Goal: Transaction & Acquisition: Download file/media

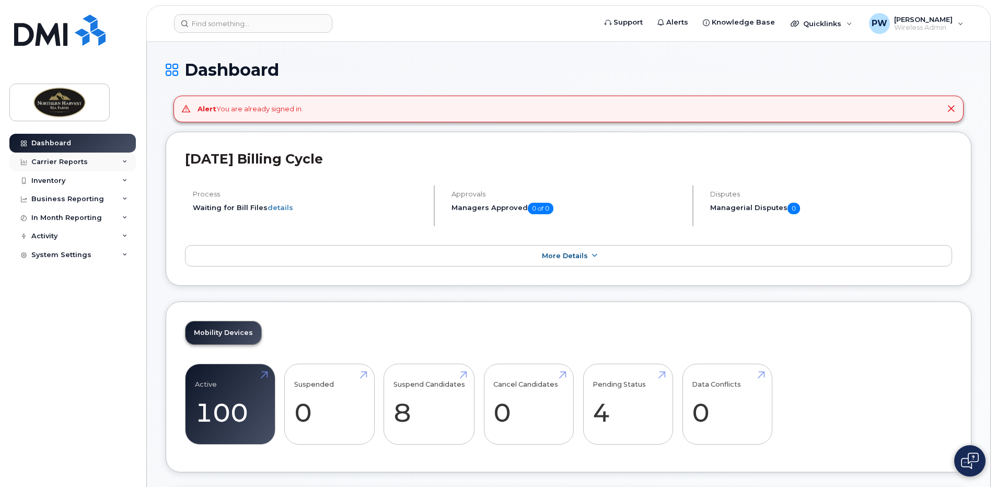
click at [125, 162] on icon at bounding box center [124, 161] width 5 height 5
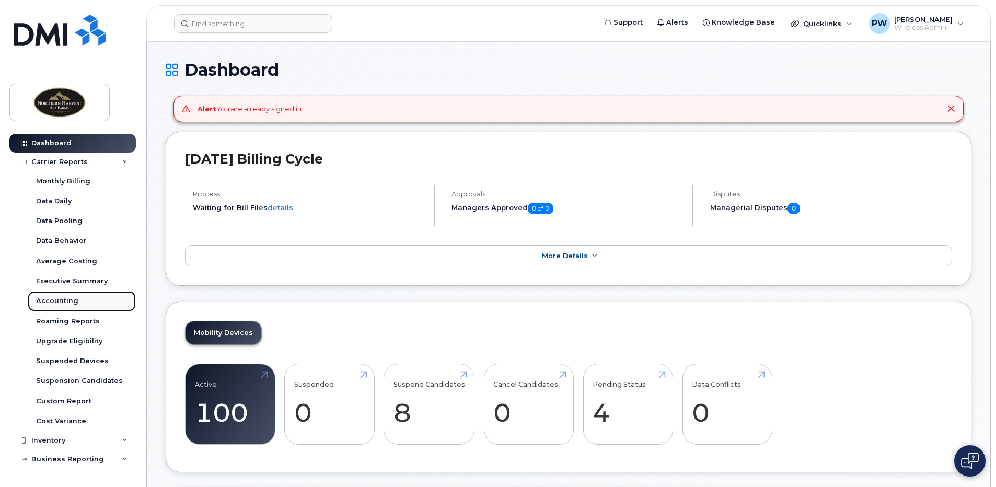
click at [64, 299] on div "Accounting" at bounding box center [57, 300] width 42 height 9
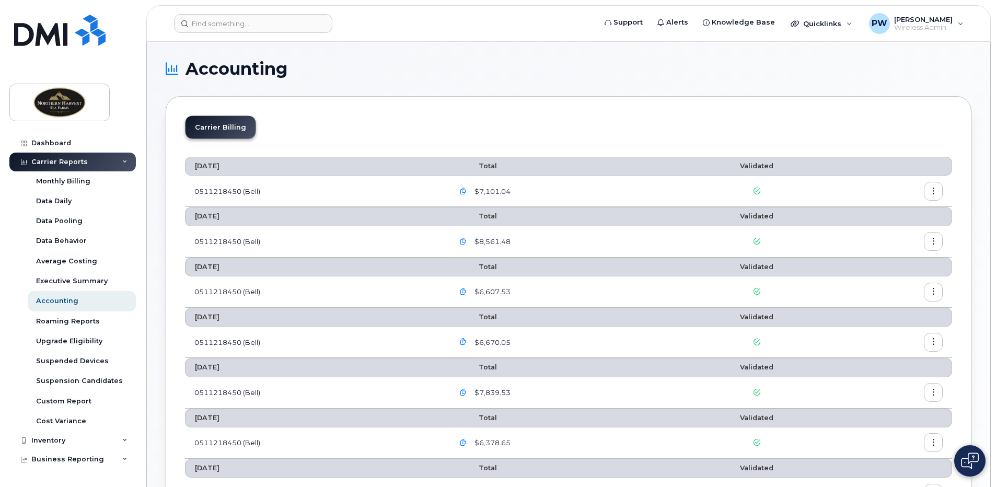
click at [467, 190] on icon "button" at bounding box center [463, 191] width 7 height 7
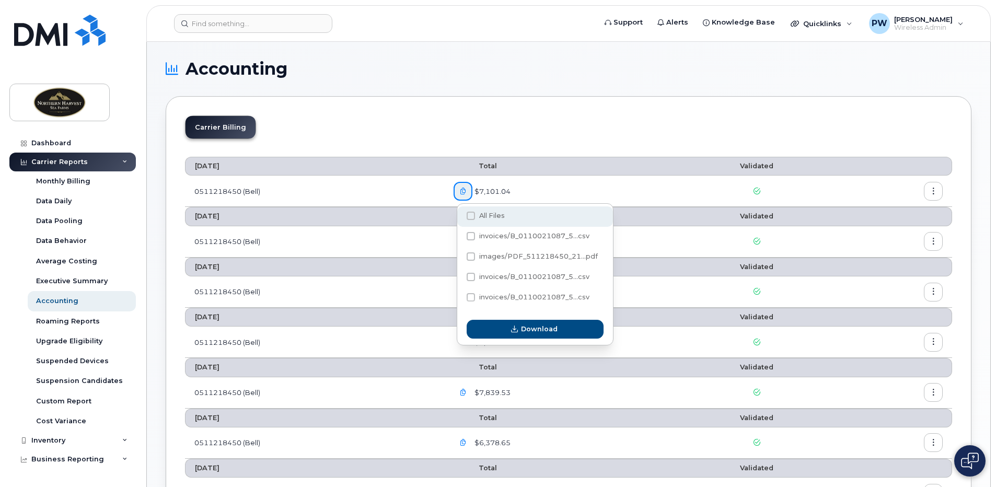
click at [468, 216] on span at bounding box center [471, 216] width 8 height 8
click at [459, 216] on input "All Files" at bounding box center [456, 216] width 5 height 5
checkbox input "true"
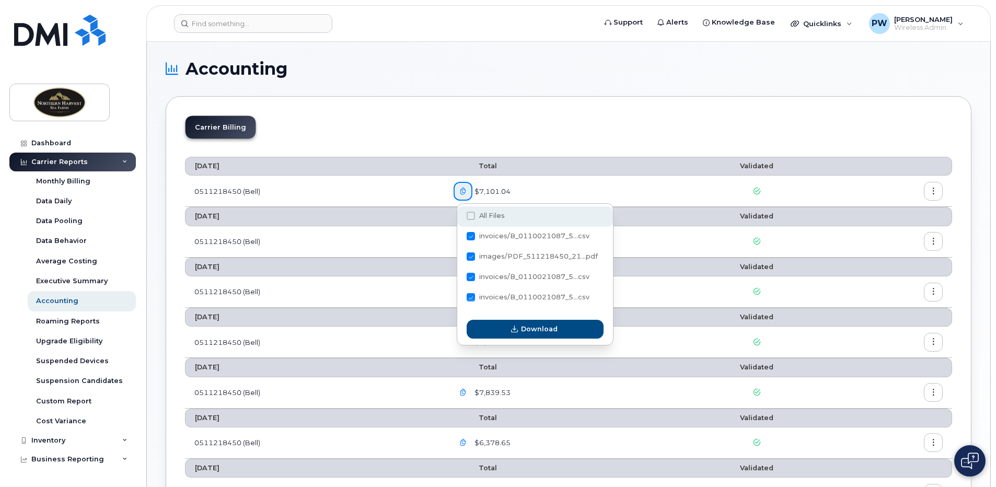
checkbox input "true"
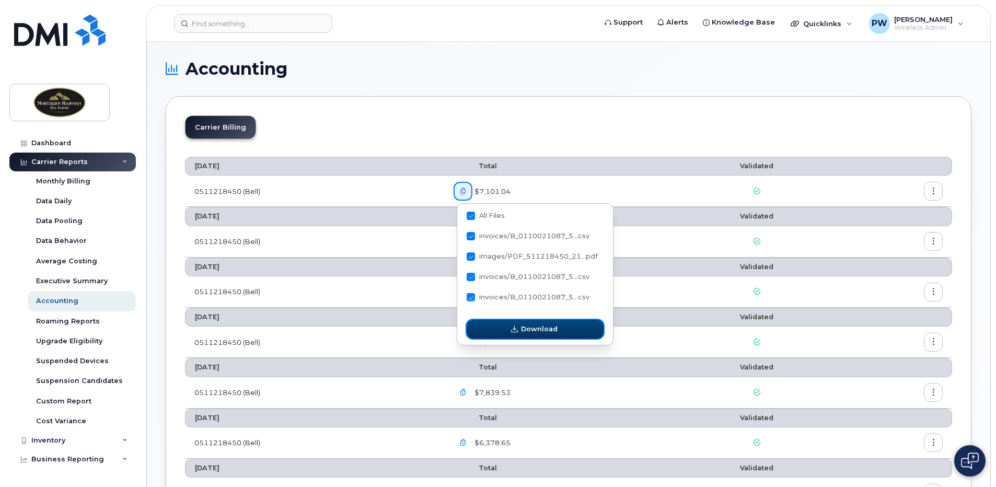
click at [505, 329] on button "Download" at bounding box center [535, 329] width 137 height 19
